Goal: Information Seeking & Learning: Find specific fact

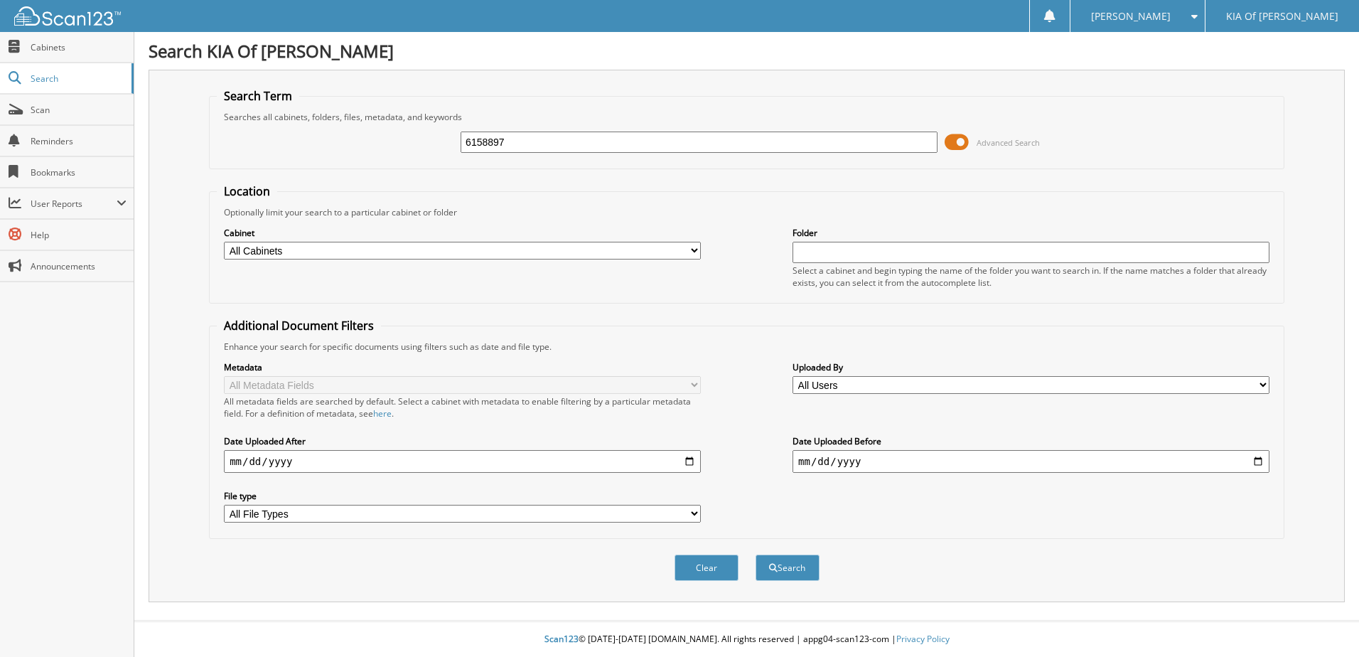
type input "6158897"
click at [756, 554] on button "Search" at bounding box center [788, 567] width 64 height 26
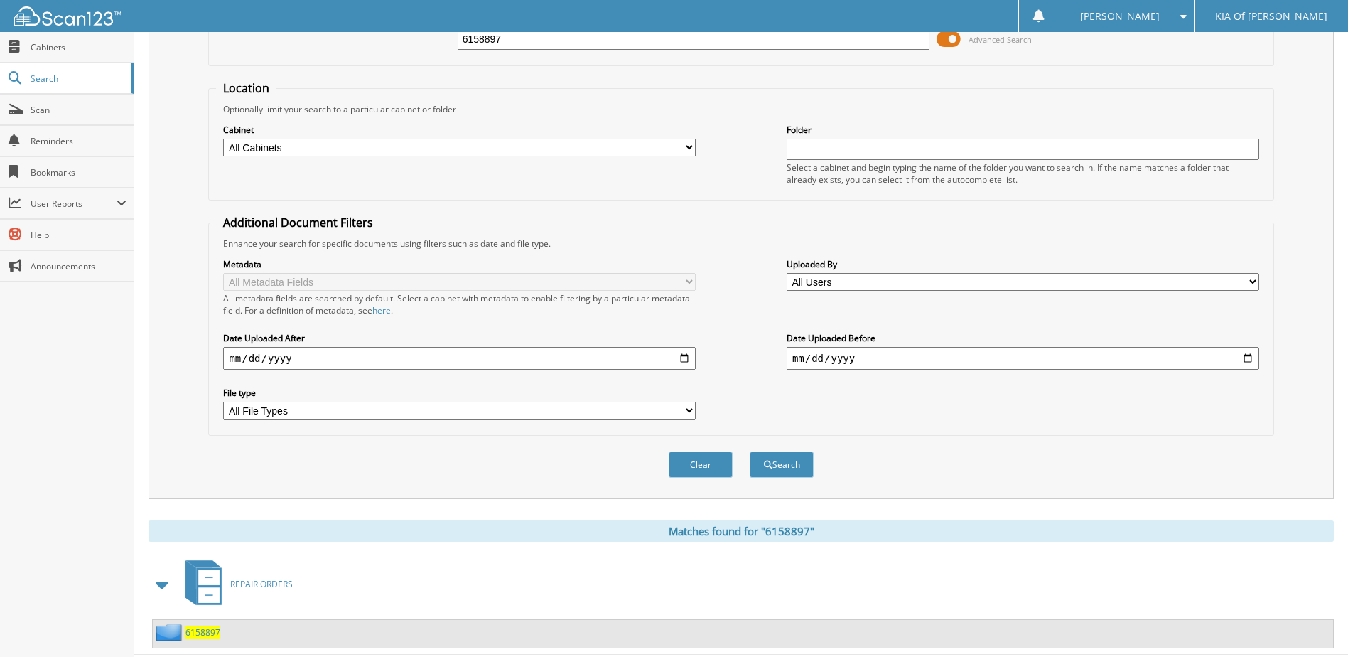
scroll to position [138, 0]
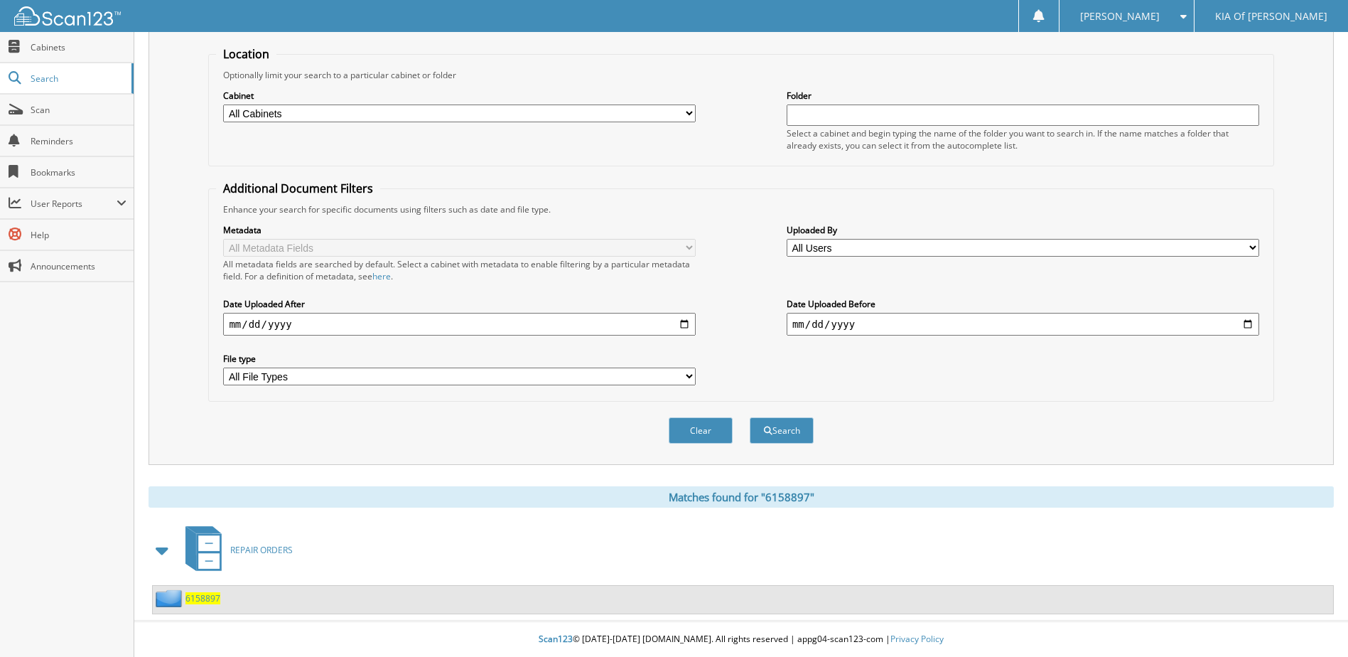
click at [200, 599] on span "6158897" at bounding box center [203, 598] width 35 height 12
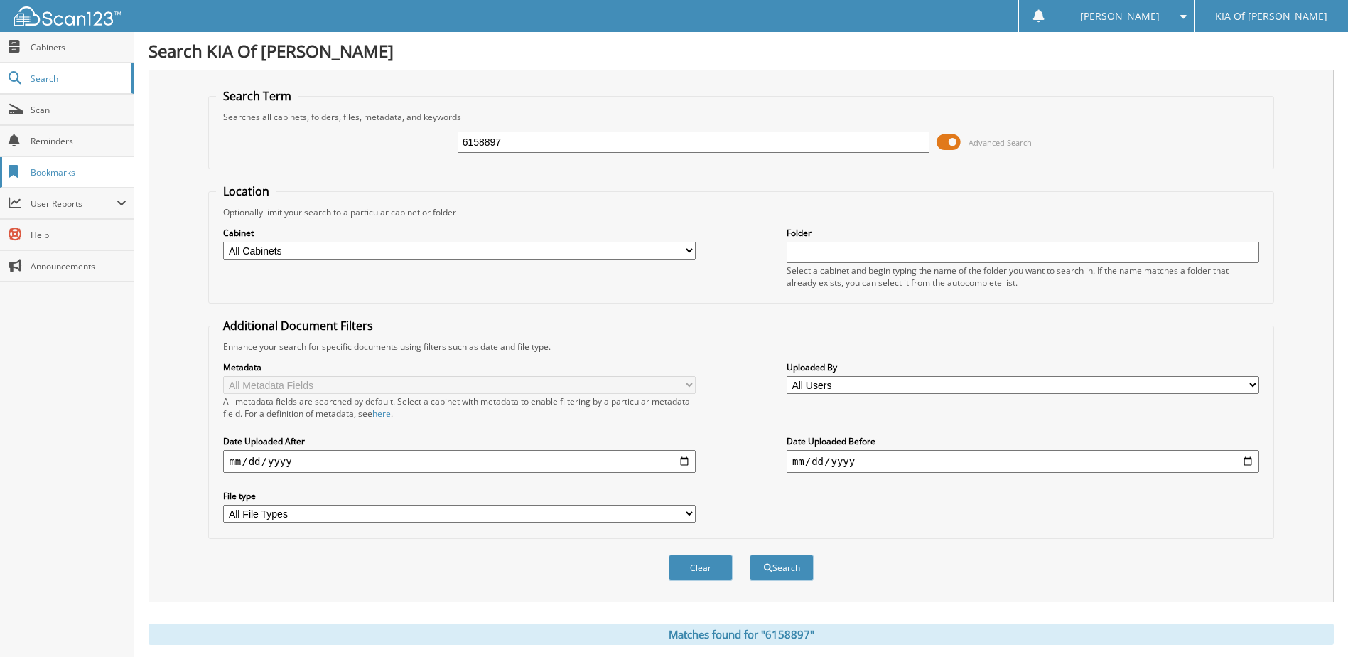
drag, startPoint x: 544, startPoint y: 145, endPoint x: 114, endPoint y: 171, distance: 430.9
click at [184, 168] on div "Search Term Searches all cabinets, folders, files, metadata, and keywords 61588…" at bounding box center [742, 336] width 1186 height 532
type input "6158901"
click at [750, 554] on button "Search" at bounding box center [782, 567] width 64 height 26
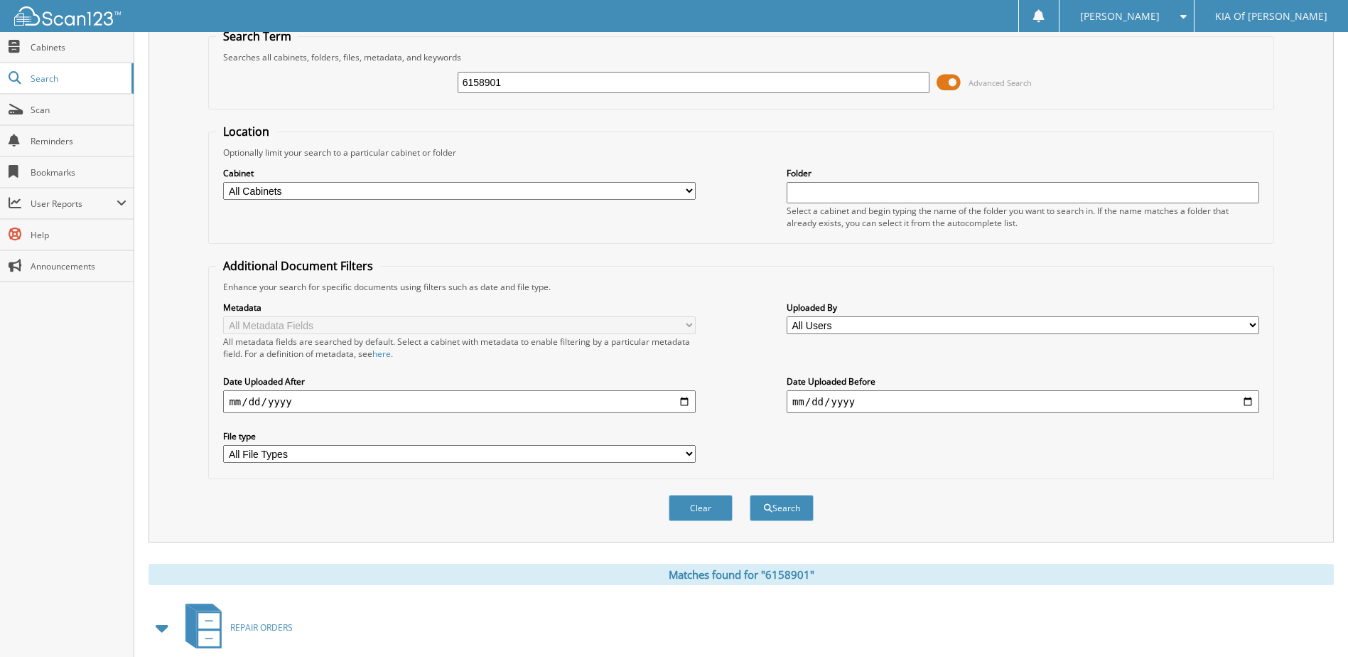
scroll to position [138, 0]
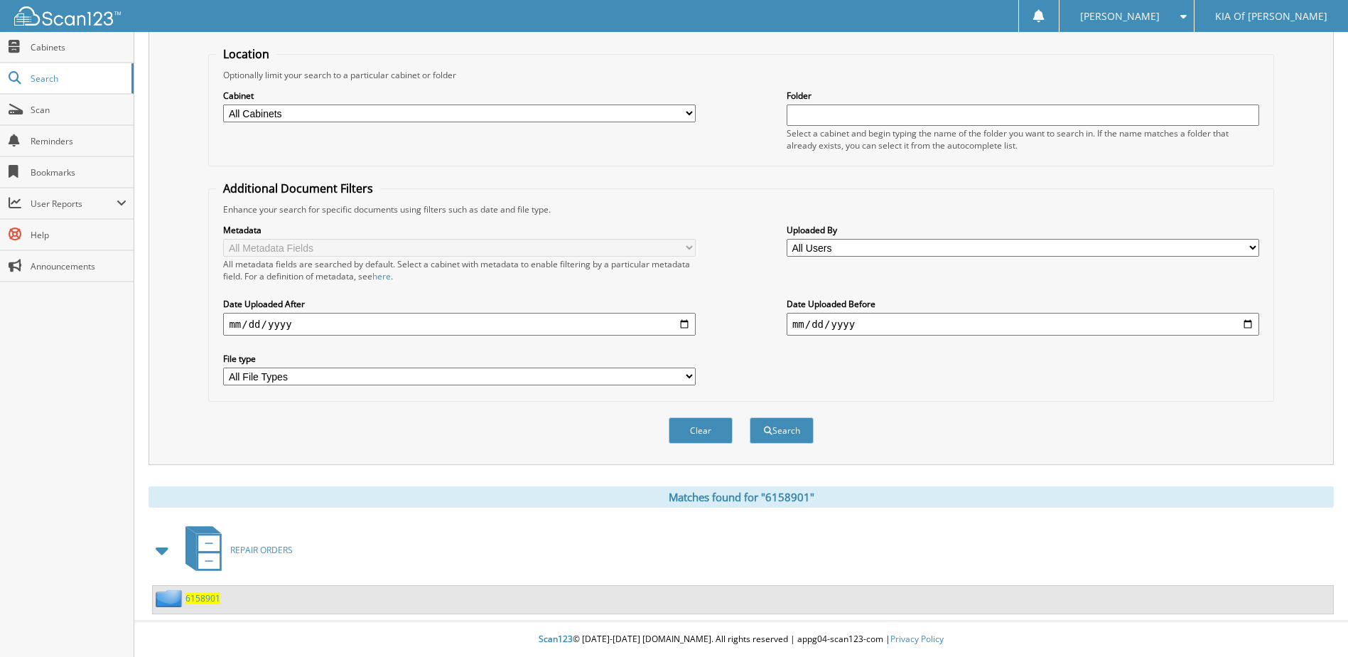
click at [192, 598] on span "6158901" at bounding box center [203, 598] width 35 height 12
